Goal: Information Seeking & Learning: Understand process/instructions

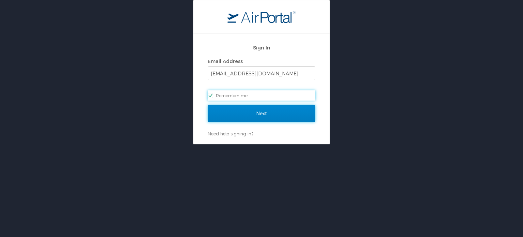
click at [274, 119] on input "Next" at bounding box center [262, 113] width 108 height 17
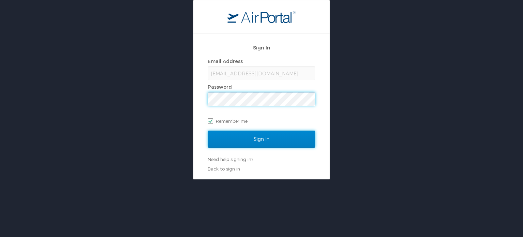
click at [270, 137] on input "Sign In" at bounding box center [262, 138] width 108 height 17
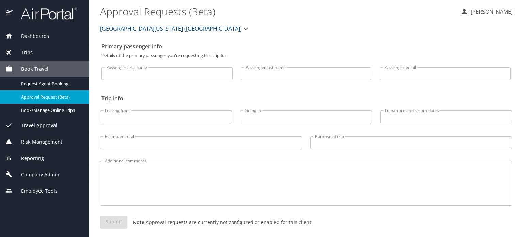
click at [63, 14] on img at bounding box center [45, 13] width 64 height 13
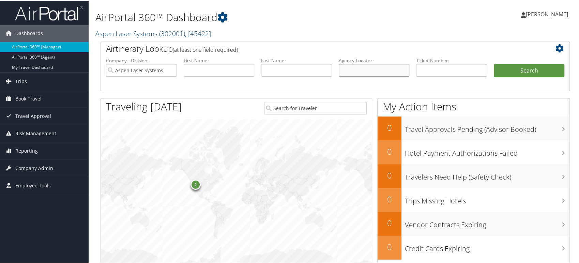
click at [350, 70] on input "text" at bounding box center [374, 69] width 71 height 13
paste input "301439"
type input "301439"
click at [185, 31] on span "( 302001 )" at bounding box center [172, 32] width 26 height 9
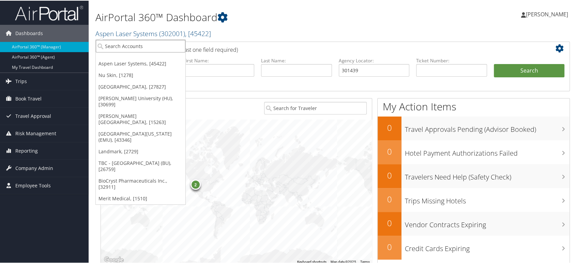
click at [166, 44] on input "search" at bounding box center [141, 45] width 90 height 13
paste input "301439"
type input "301439"
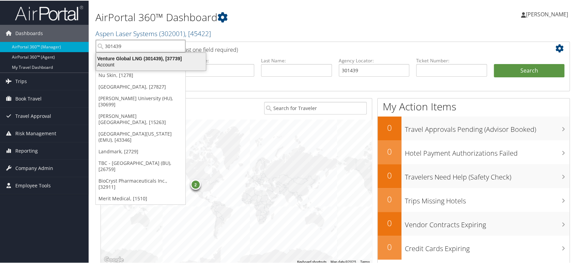
click at [150, 60] on div "Venture Global LNG (301439), [37739]" at bounding box center [151, 58] width 118 height 6
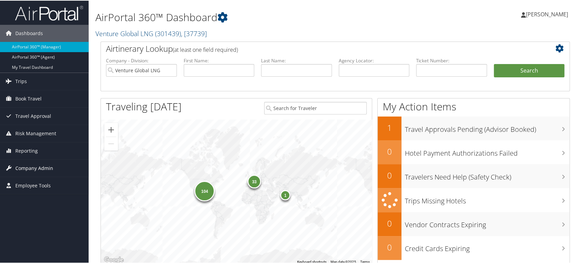
click at [37, 167] on span "Company Admin" at bounding box center [34, 167] width 38 height 17
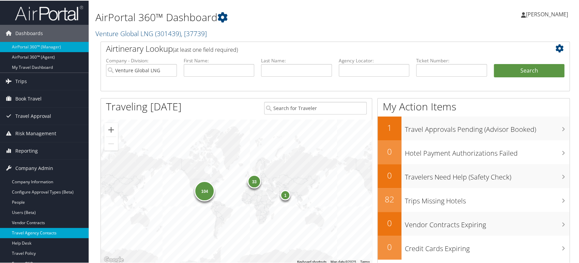
scroll to position [38, 0]
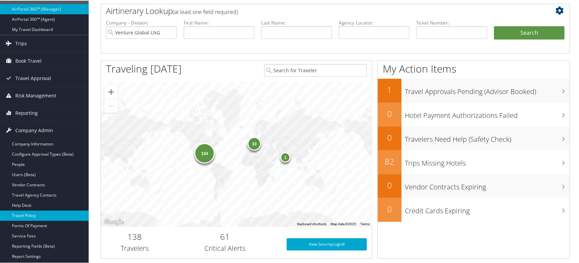
click at [30, 217] on link "Travel Policy" at bounding box center [44, 215] width 89 height 10
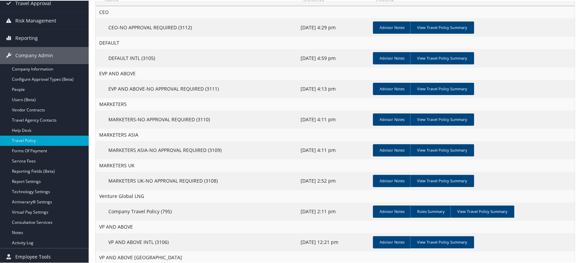
scroll to position [143, 0]
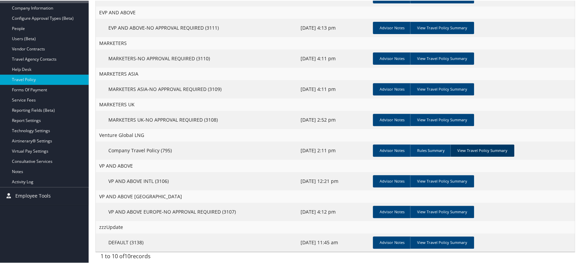
click at [474, 150] on link "View Travel Policy Summary" at bounding box center [482, 150] width 64 height 12
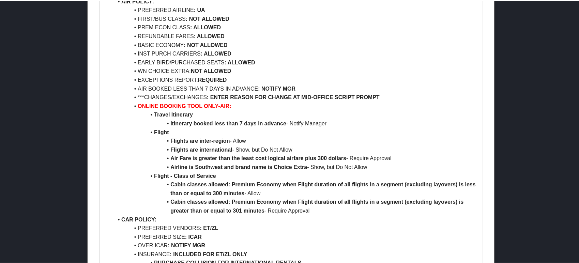
scroll to position [446, 0]
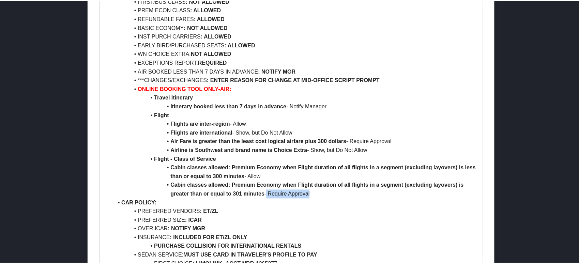
drag, startPoint x: 267, startPoint y: 185, endPoint x: 327, endPoint y: 187, distance: 59.6
click at [327, 187] on li "Cabin classes allowed: Premium Economy when Flight duration of all flights in a…" at bounding box center [294, 188] width 363 height 17
drag, startPoint x: 269, startPoint y: 184, endPoint x: 315, endPoint y: 186, distance: 46.0
click at [315, 186] on li "Cabin classes allowed: Premium Economy when Flight duration of all flights in a…" at bounding box center [294, 188] width 363 height 17
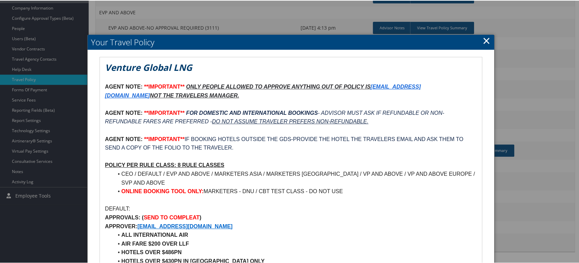
scroll to position [181, 0]
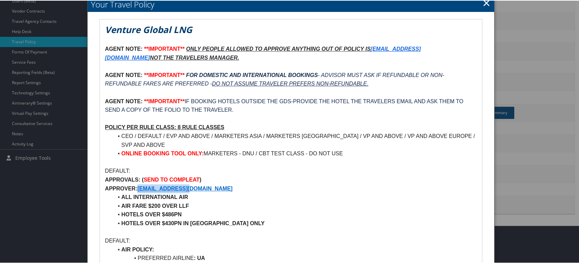
drag, startPoint x: 203, startPoint y: 179, endPoint x: 138, endPoint y: 180, distance: 65.7
click at [138, 184] on p "APPROVER: TRAVEL@VGLNG.COM" at bounding box center [291, 188] width 372 height 9
copy strong "TRAVEL@VGLNG.COM"
